Goal: Task Accomplishment & Management: Use online tool/utility

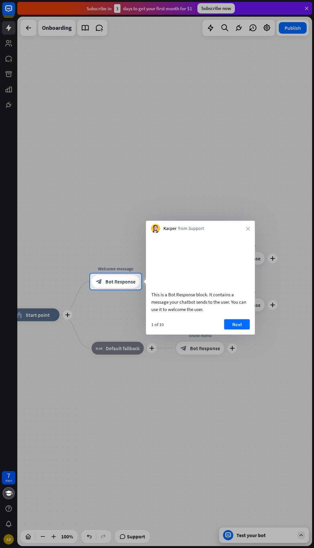
click at [240, 329] on button "Next" at bounding box center [238, 324] width 26 height 10
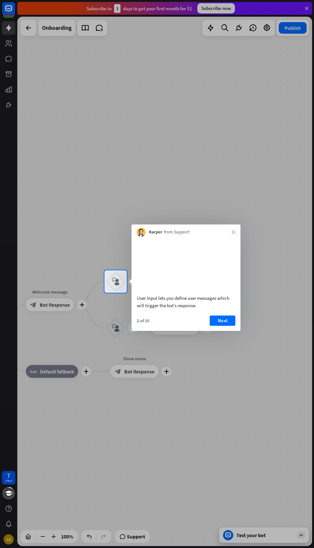
click at [224, 326] on button "Next" at bounding box center [223, 321] width 26 height 10
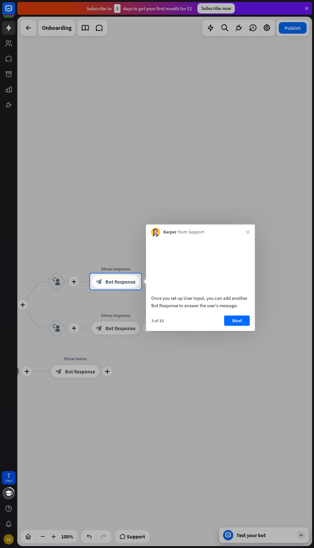
click at [240, 326] on button "Next" at bounding box center [238, 321] width 26 height 10
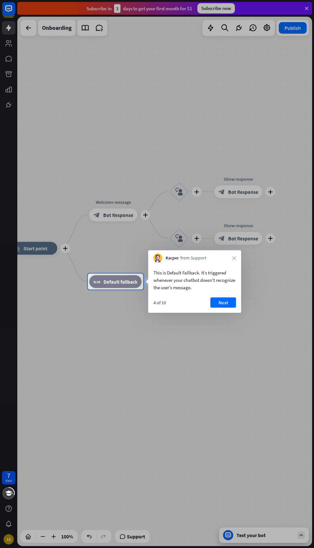
click at [230, 303] on button "Next" at bounding box center [224, 303] width 26 height 10
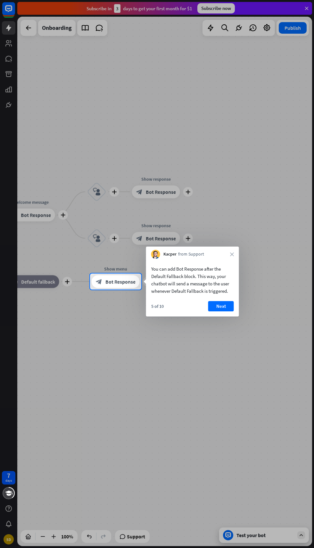
click at [228, 307] on button "Next" at bounding box center [221, 306] width 26 height 10
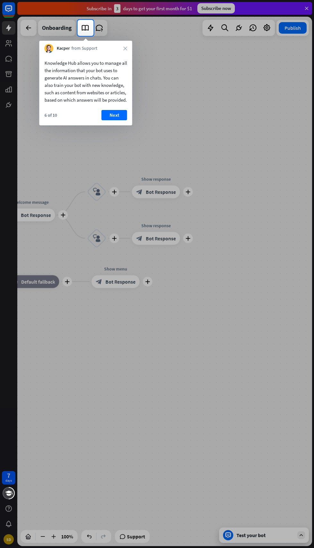
click at [120, 120] on button "Next" at bounding box center [115, 115] width 26 height 10
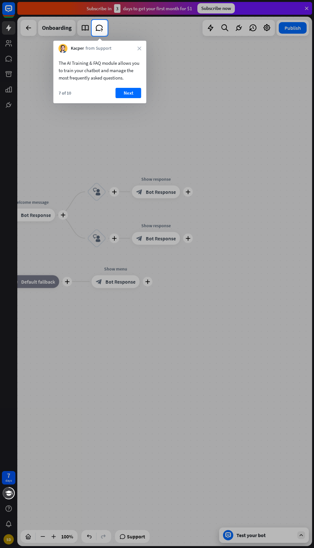
click at [133, 95] on button "Next" at bounding box center [129, 93] width 26 height 10
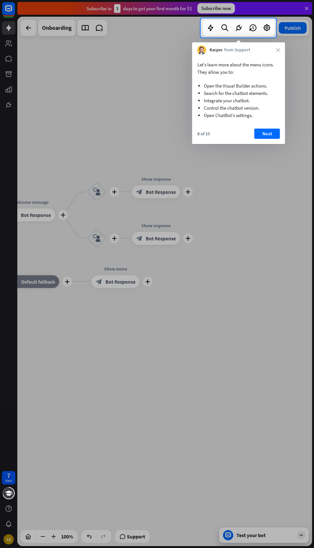
click at [273, 135] on button "Next" at bounding box center [268, 134] width 26 height 10
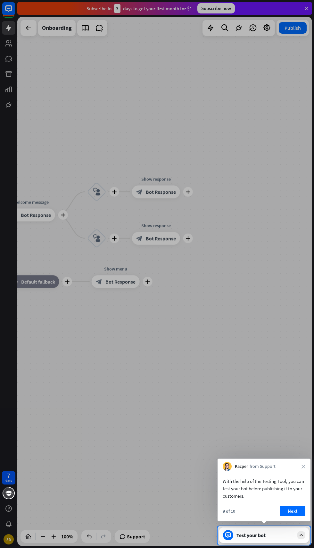
click at [297, 507] on button "Next" at bounding box center [293, 511] width 26 height 10
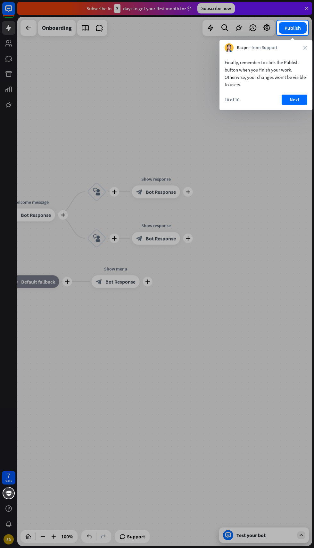
click at [295, 100] on button "Next" at bounding box center [295, 100] width 26 height 10
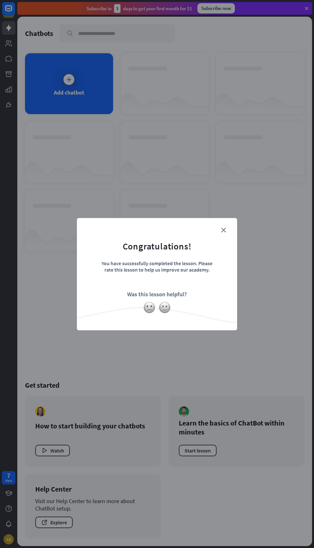
click at [224, 230] on icon "close" at bounding box center [223, 230] width 5 height 5
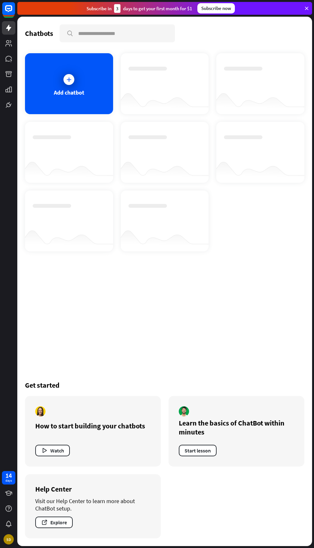
click at [10, 477] on div "14" at bounding box center [8, 476] width 6 height 6
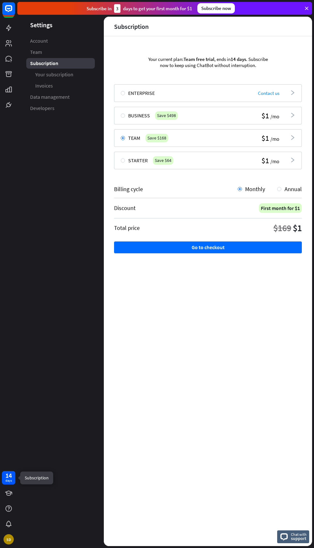
click at [256, 244] on button "Go to checkout" at bounding box center [208, 248] width 188 height 12
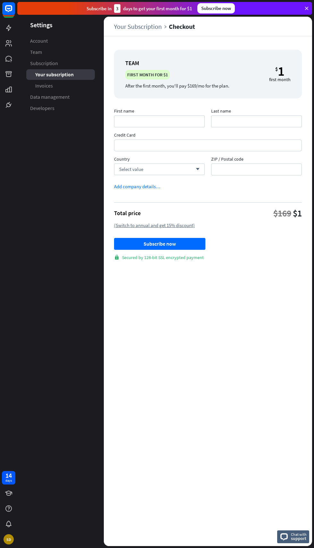
click at [294, 142] on iframe at bounding box center [208, 145] width 178 height 11
click at [286, 143] on iframe at bounding box center [208, 145] width 178 height 11
click at [189, 121] on input "First name" at bounding box center [159, 121] width 91 height 12
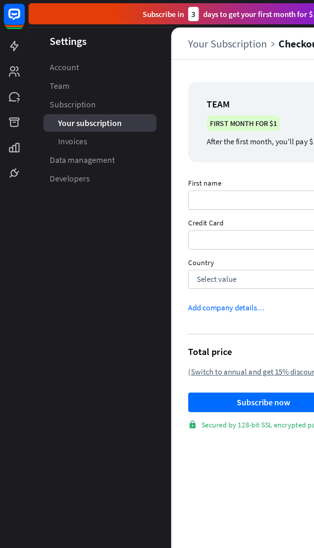
click at [61, 37] on link "Account" at bounding box center [60, 41] width 69 height 11
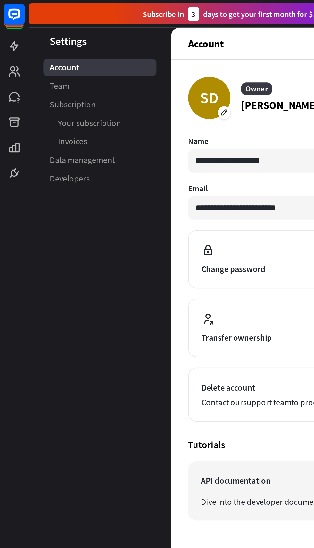
click at [0, 0] on icon at bounding box center [0, 0] width 0 height 0
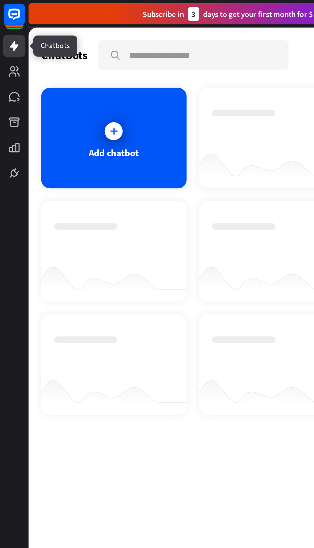
click at [59, 82] on div "Add chatbot" at bounding box center [69, 83] width 88 height 61
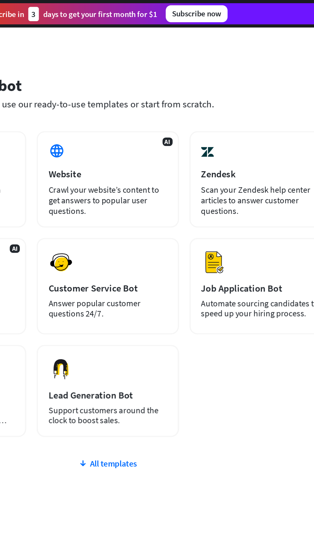
click at [173, 170] on div "Preview Customer Service Bot Answer popular customer questions 24/7." at bounding box center [162, 173] width 86 height 58
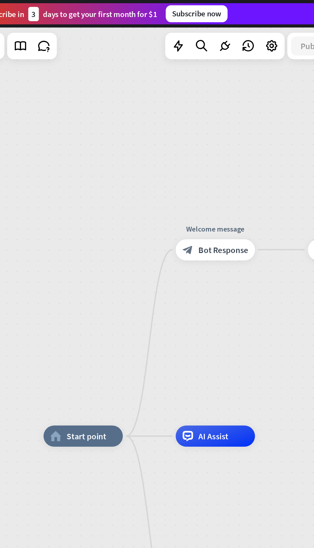
click at [154, 268] on div "home_2 Start point" at bounding box center [147, 264] width 48 height 13
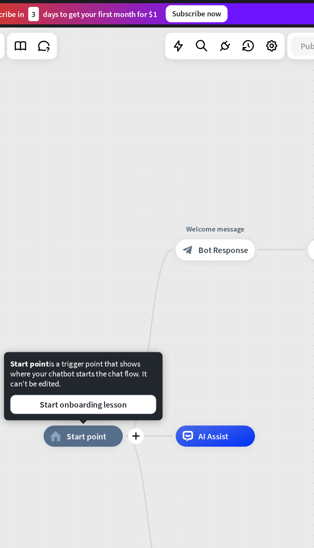
click at [155, 263] on span "Start point" at bounding box center [150, 264] width 24 height 6
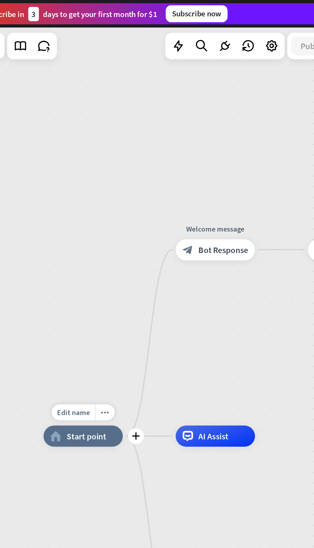
click at [160, 263] on span "Start point" at bounding box center [150, 264] width 24 height 6
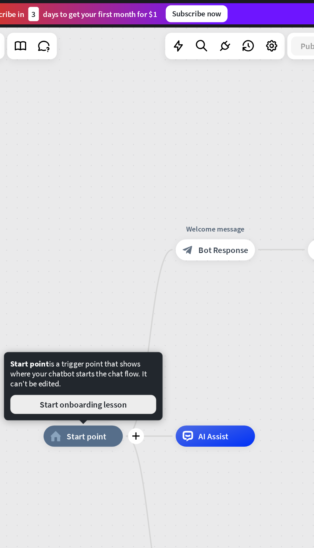
click at [166, 251] on button "Start onboarding lesson" at bounding box center [147, 246] width 89 height 12
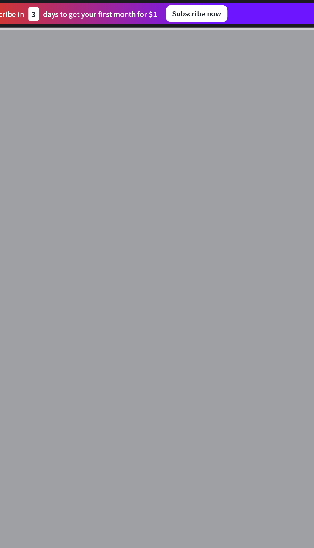
click at [169, 247] on div at bounding box center [164, 282] width 295 height 530
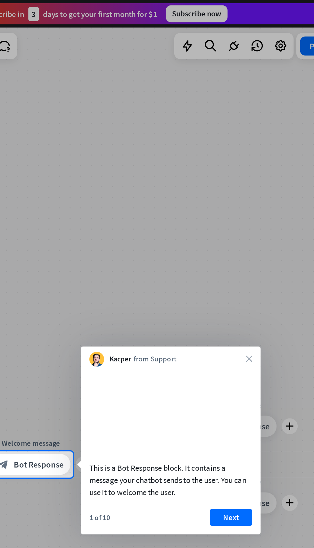
click at [242, 319] on button "Next" at bounding box center [238, 314] width 26 height 10
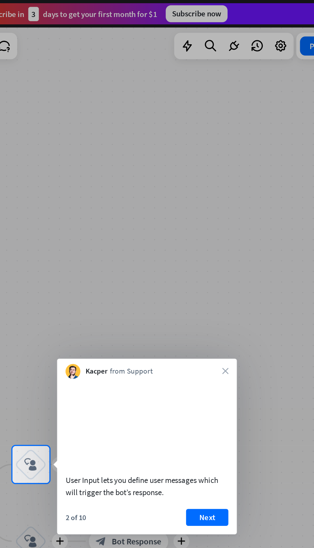
click at [225, 319] on button "Next" at bounding box center [223, 314] width 26 height 10
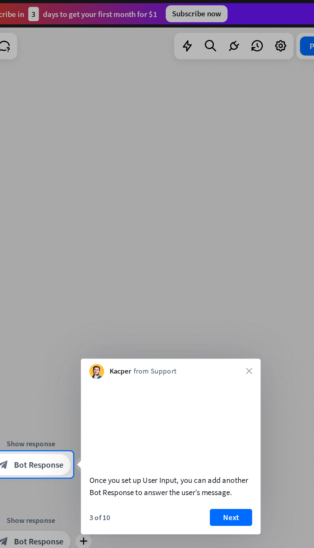
click at [248, 225] on icon "close" at bounding box center [248, 225] width 4 height 4
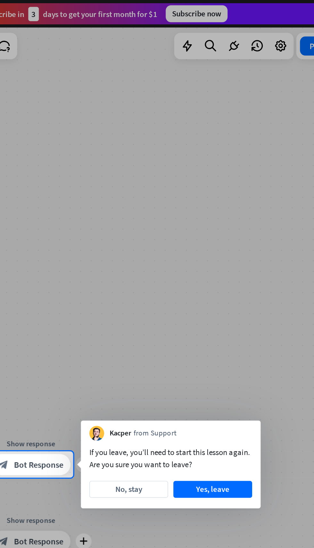
click at [185, 297] on button "No, stay" at bounding box center [175, 297] width 48 height 10
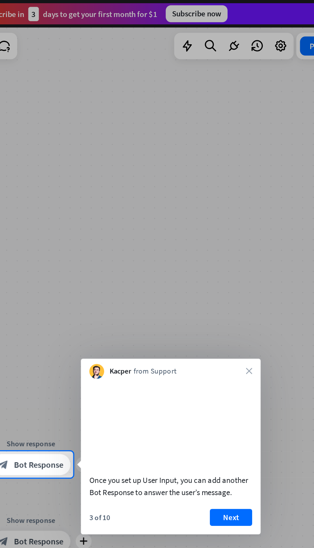
click at [237, 319] on button "Next" at bounding box center [238, 314] width 26 height 10
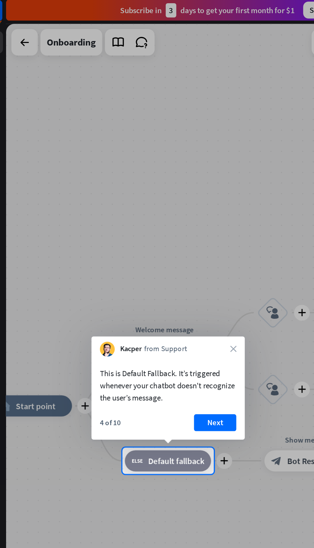
click at [151, 258] on button "Next" at bounding box center [145, 258] width 26 height 10
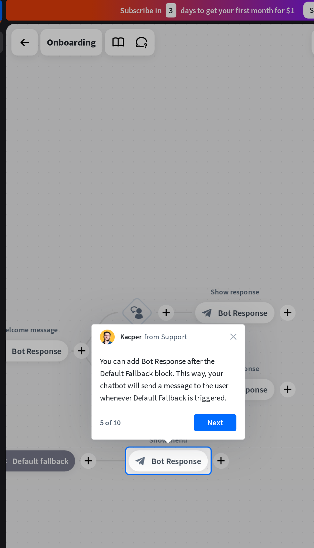
click at [149, 256] on button "Next" at bounding box center [145, 258] width 26 height 10
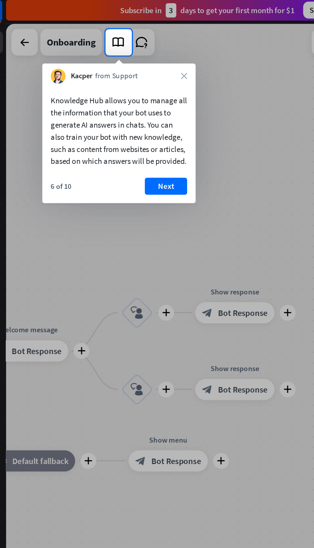
click at [118, 120] on button "Next" at bounding box center [115, 115] width 26 height 10
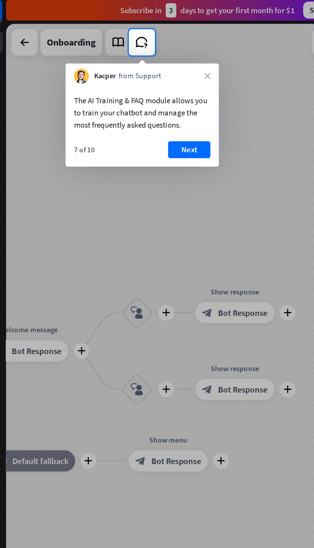
click at [133, 95] on button "Next" at bounding box center [129, 93] width 26 height 10
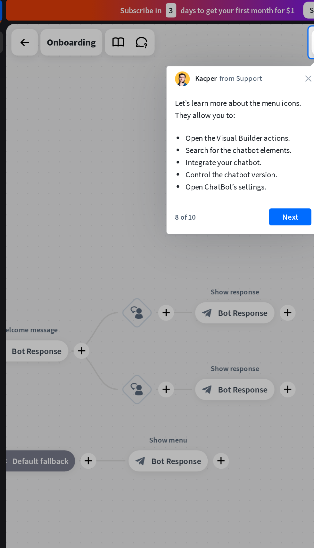
click at [191, 132] on button "Next" at bounding box center [190, 134] width 26 height 10
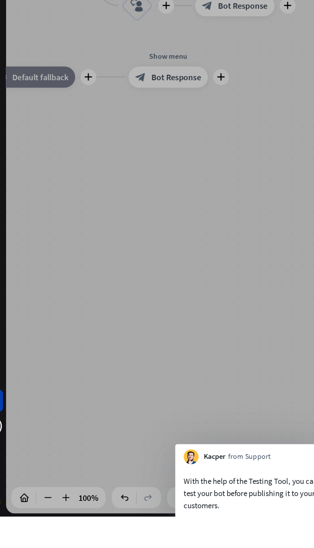
click at [196, 548] on button "Next" at bounding box center [195, 556] width 26 height 10
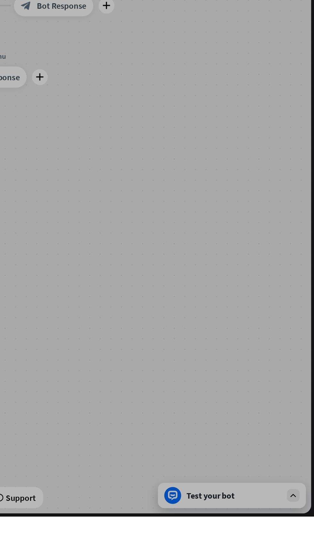
scroll to position [19, 0]
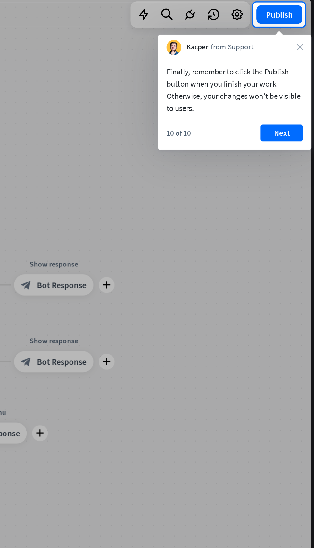
click at [292, 99] on button "Next" at bounding box center [295, 100] width 26 height 10
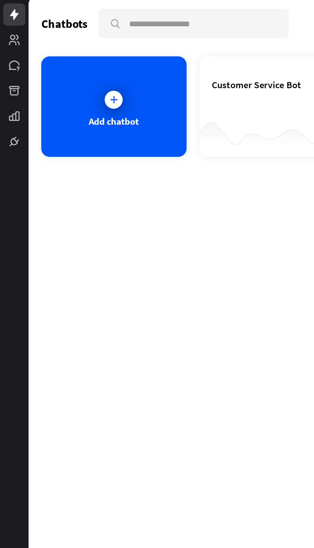
click at [135, 90] on div at bounding box center [165, 101] width 88 height 25
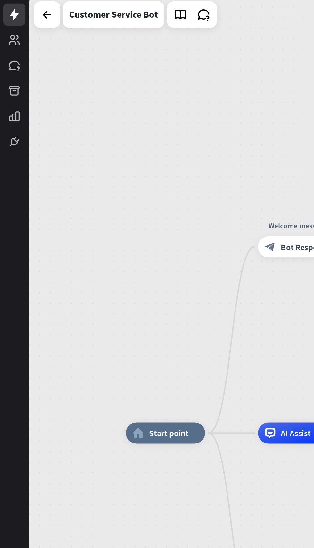
click at [8, 50] on link at bounding box center [8, 43] width 13 height 13
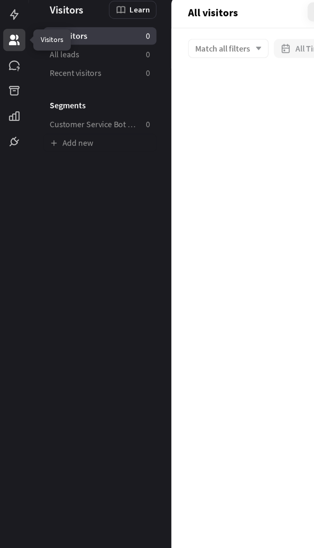
click at [0, 0] on icon at bounding box center [0, 0] width 0 height 0
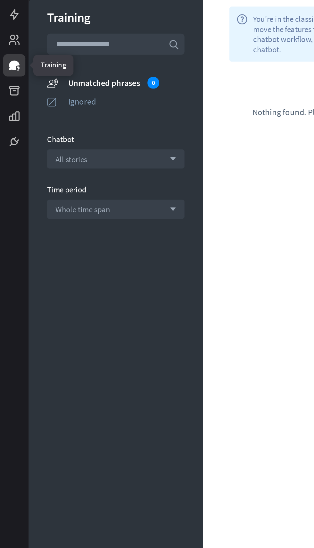
click at [0, 0] on icon at bounding box center [0, 0] width 0 height 0
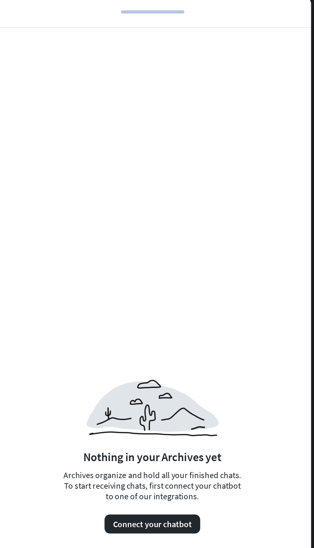
click at [225, 336] on button "Connect your chatbot" at bounding box center [216, 337] width 58 height 12
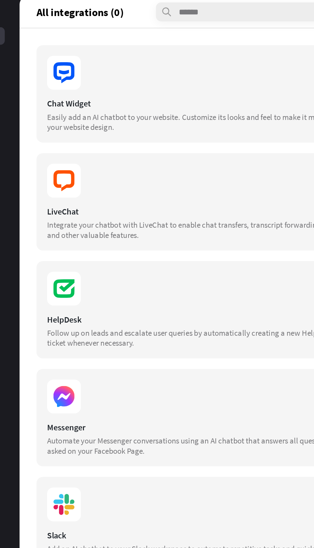
click at [232, 271] on div "Messenger Automate your Messenger conversations using an AI chatbot that answer…" at bounding box center [208, 272] width 188 height 59
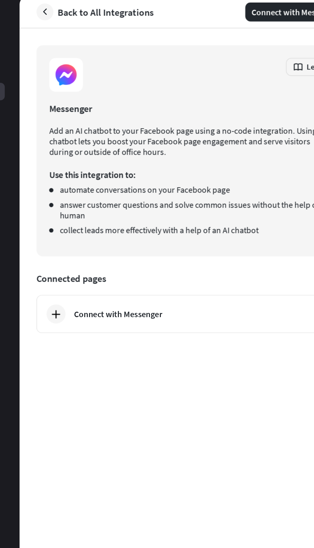
click at [228, 213] on div "Connect with Messenger" at bounding box center [214, 209] width 155 height 6
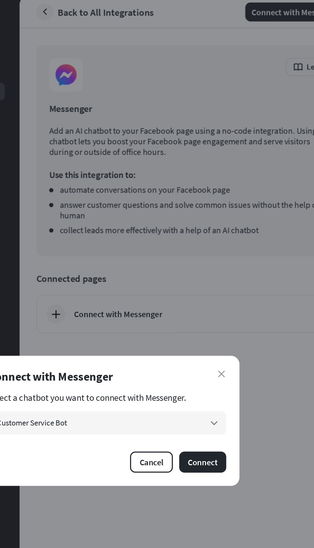
click at [222, 301] on button "Connect" at bounding box center [215, 299] width 29 height 13
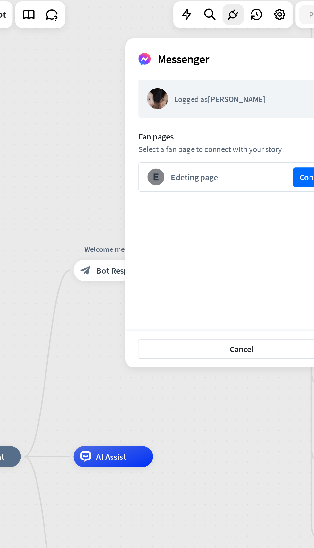
click at [250, 229] on button "Cancel" at bounding box center [239, 231] width 126 height 12
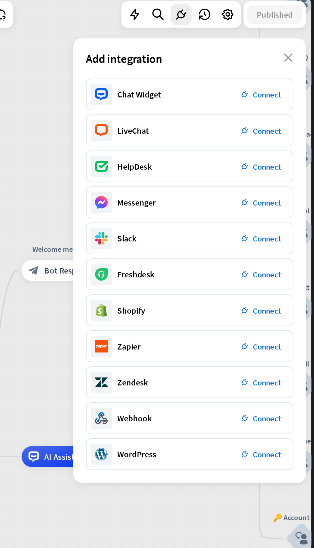
click at [292, 140] on span "Connect" at bounding box center [285, 142] width 17 height 6
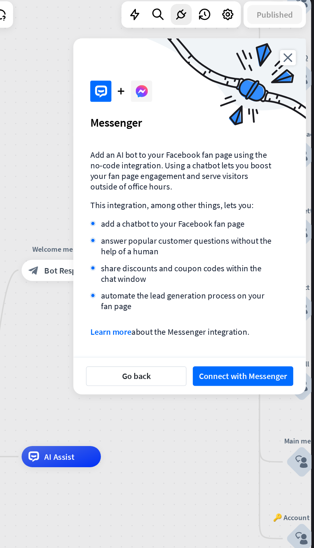
click at [283, 246] on button "Connect with Messenger" at bounding box center [271, 247] width 61 height 12
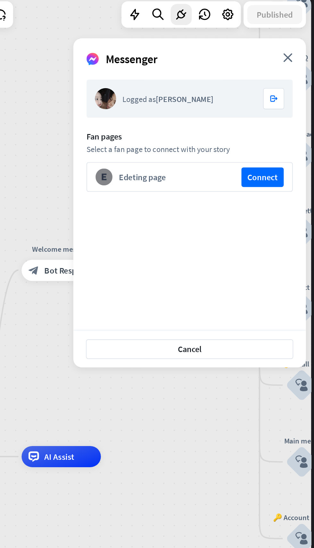
click at [289, 124] on button "Connect" at bounding box center [283, 127] width 26 height 12
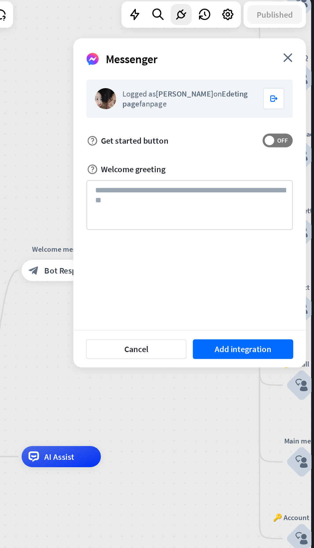
click at [297, 103] on span "OFF" at bounding box center [295, 104] width 10 height 5
click at [270, 231] on button "Add integration" at bounding box center [271, 231] width 61 height 12
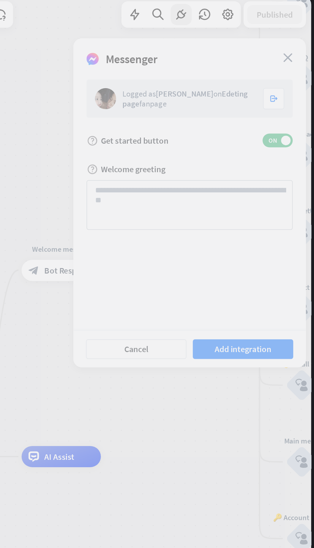
click at [276, 228] on div at bounding box center [164, 282] width 295 height 530
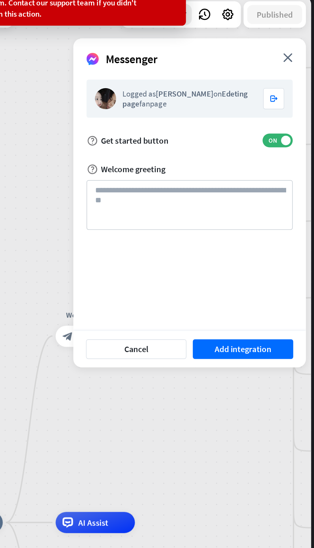
click at [298, 55] on icon "close" at bounding box center [298, 53] width 6 height 5
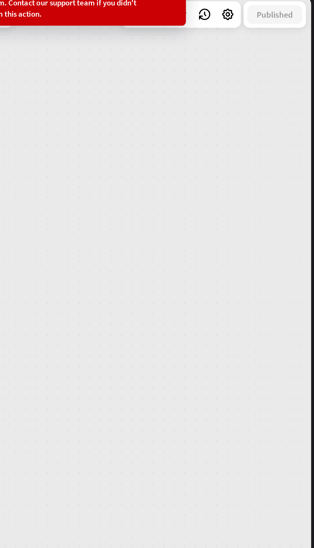
click at [264, 29] on icon at bounding box center [262, 28] width 8 height 8
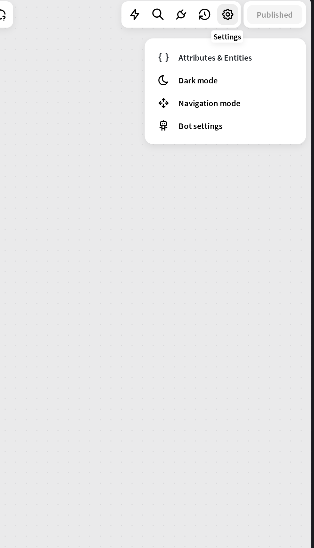
click at [162, 63] on div "home_2 Start point Welcome message block_bot_response Bot Response 🔙 Main menu …" at bounding box center [164, 282] width 295 height 530
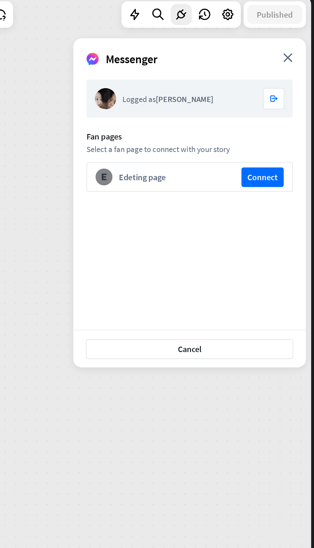
click at [265, 230] on button "Cancel" at bounding box center [239, 231] width 126 height 12
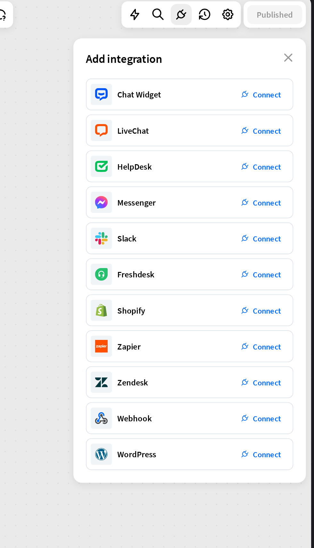
click at [151, 62] on div "home_2 Start point Welcome message block_bot_response Bot Response 🔙 Main menu …" at bounding box center [164, 282] width 295 height 530
click at [305, 54] on div "Add integration close" at bounding box center [238, 54] width 141 height 24
click at [299, 53] on icon "close" at bounding box center [298, 53] width 5 height 5
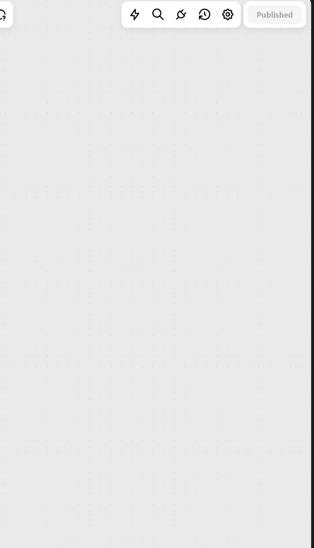
click at [126, 32] on link at bounding box center [123, 27] width 13 height 13
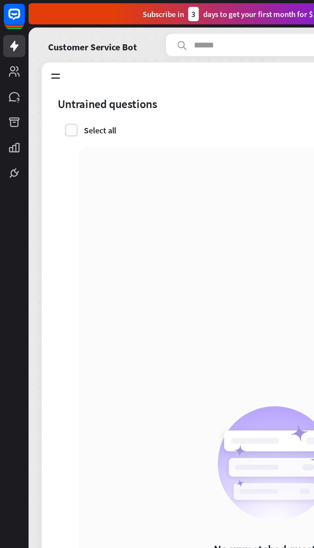
click at [9, 8] on icon at bounding box center [9, 9] width 4 height 2
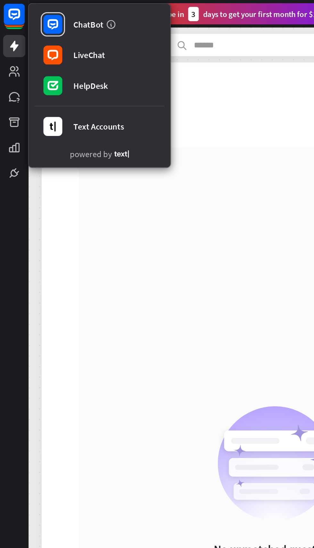
click at [37, 15] on rect at bounding box center [32, 15] width 12 height 12
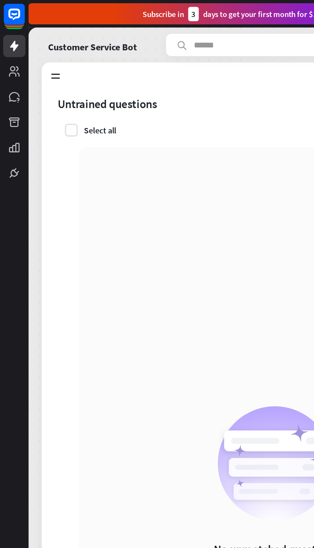
click at [9, 25] on icon at bounding box center [8, 28] width 5 height 6
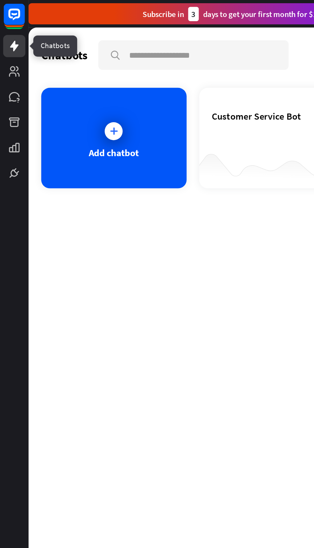
click at [0, 0] on icon at bounding box center [0, 0] width 0 height 0
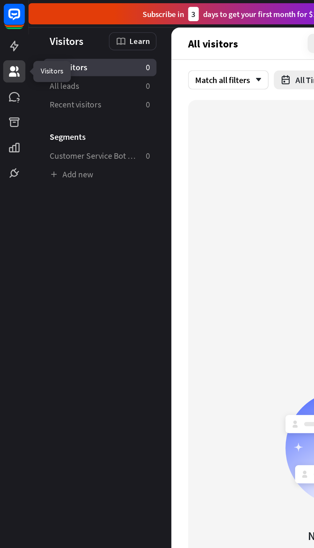
click at [0, 0] on icon at bounding box center [0, 0] width 0 height 0
